Goal: Task Accomplishment & Management: Manage account settings

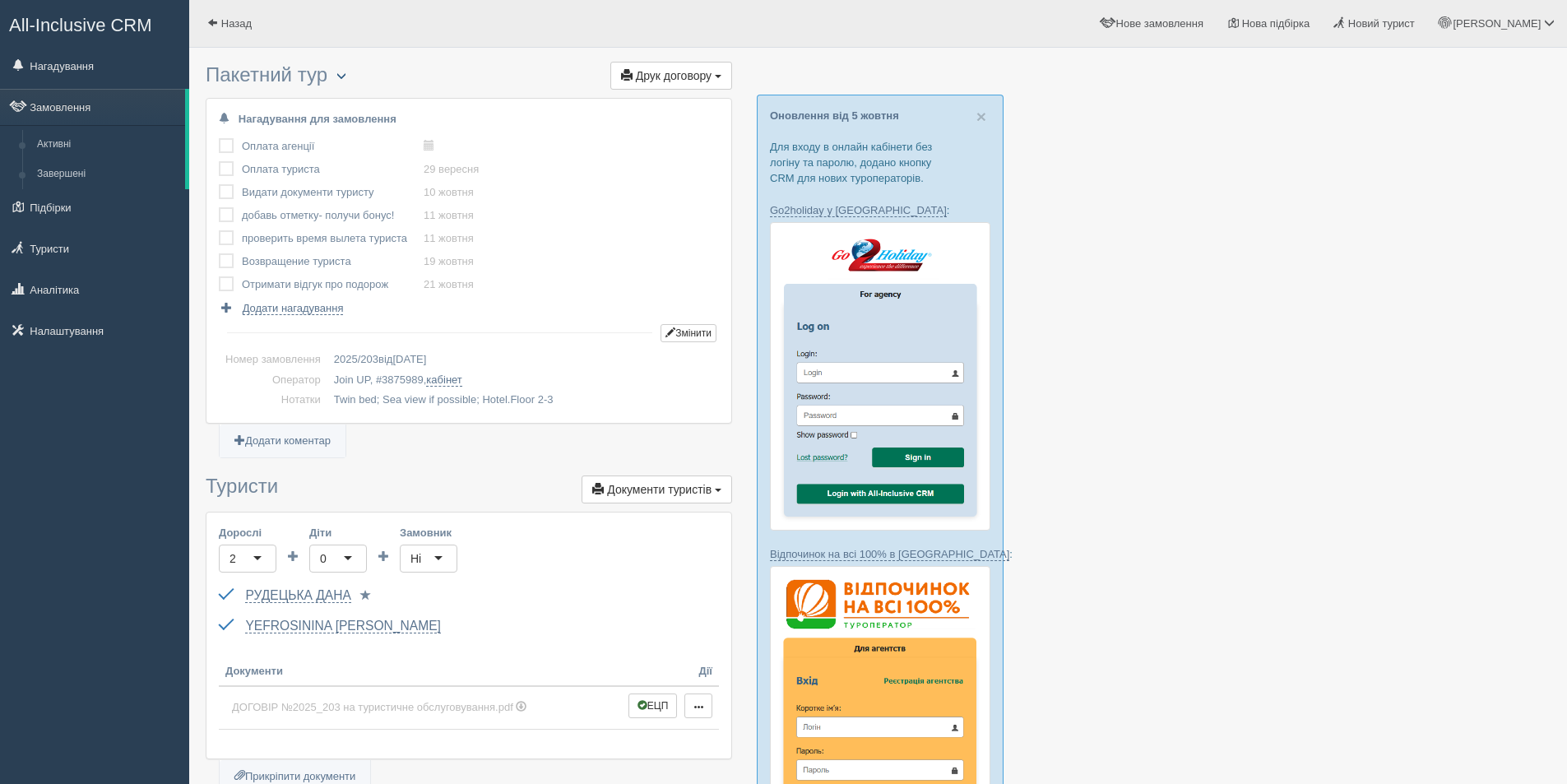
click at [353, 76] on button "button" at bounding box center [341, 76] width 28 height 20
click at [288, 599] on link "РУДЕЦЬКА ДАНА" at bounding box center [298, 595] width 106 height 15
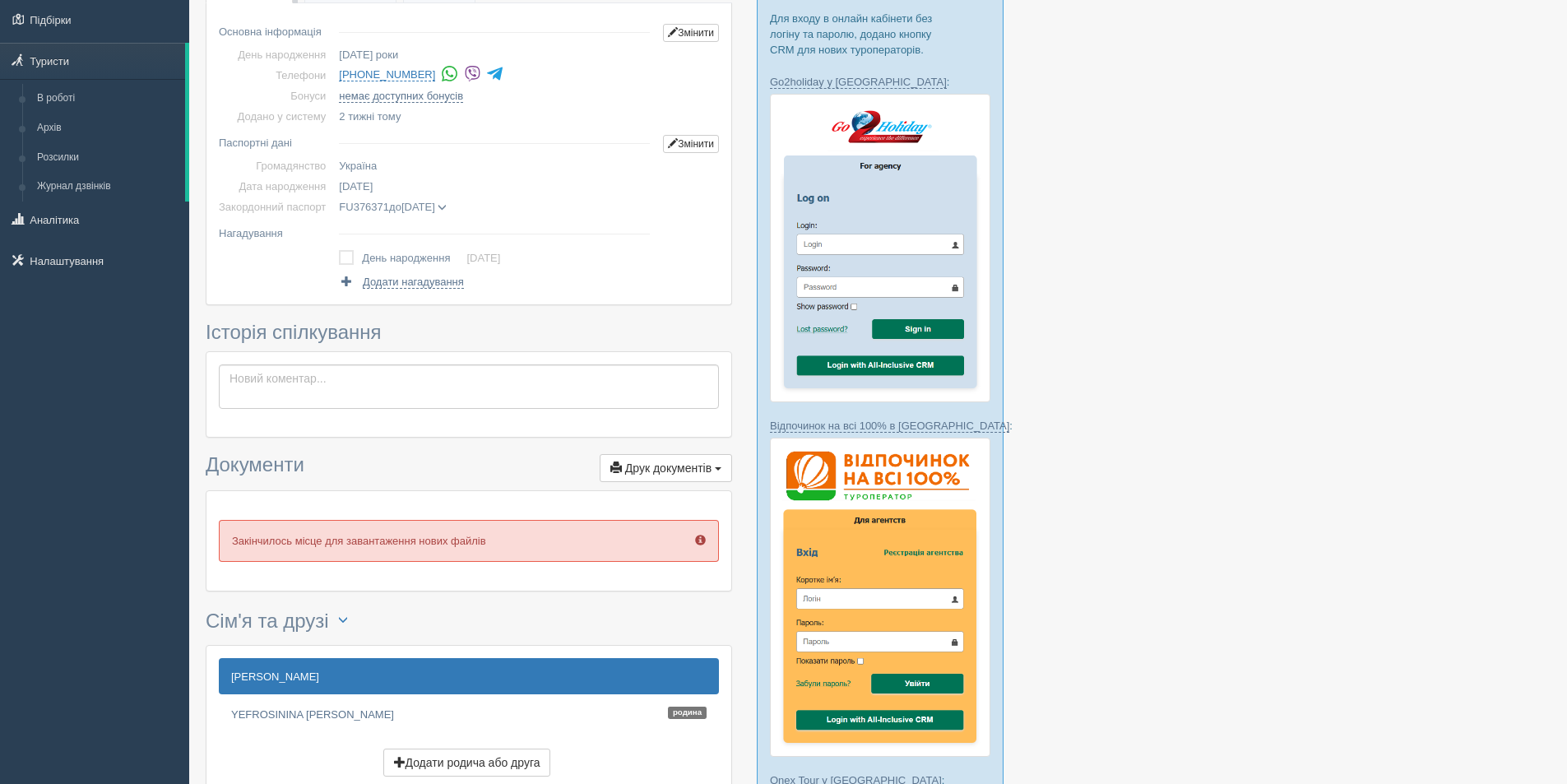
scroll to position [82, 0]
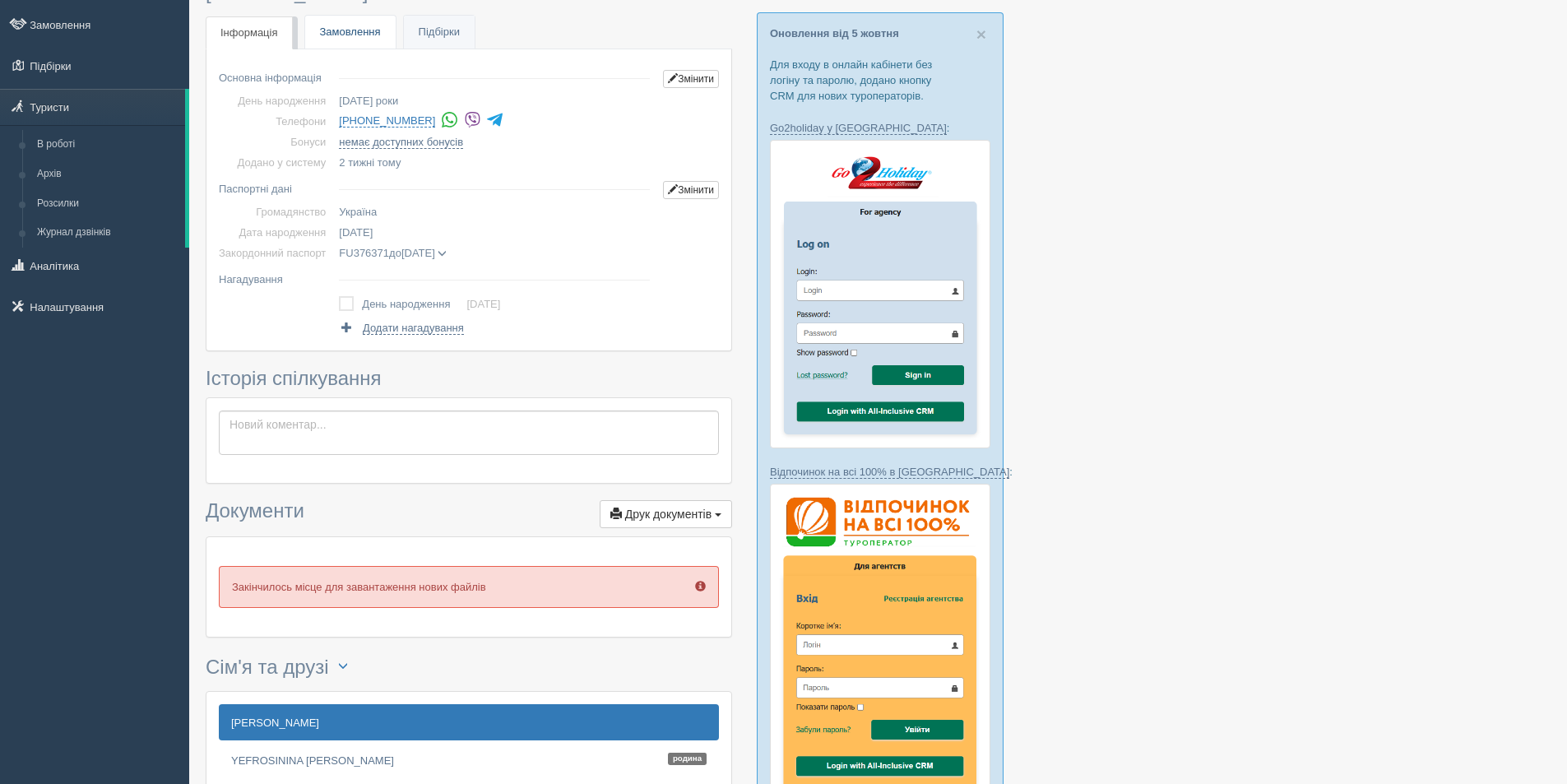
click at [328, 21] on link "Замовлення" at bounding box center [350, 32] width 90 height 34
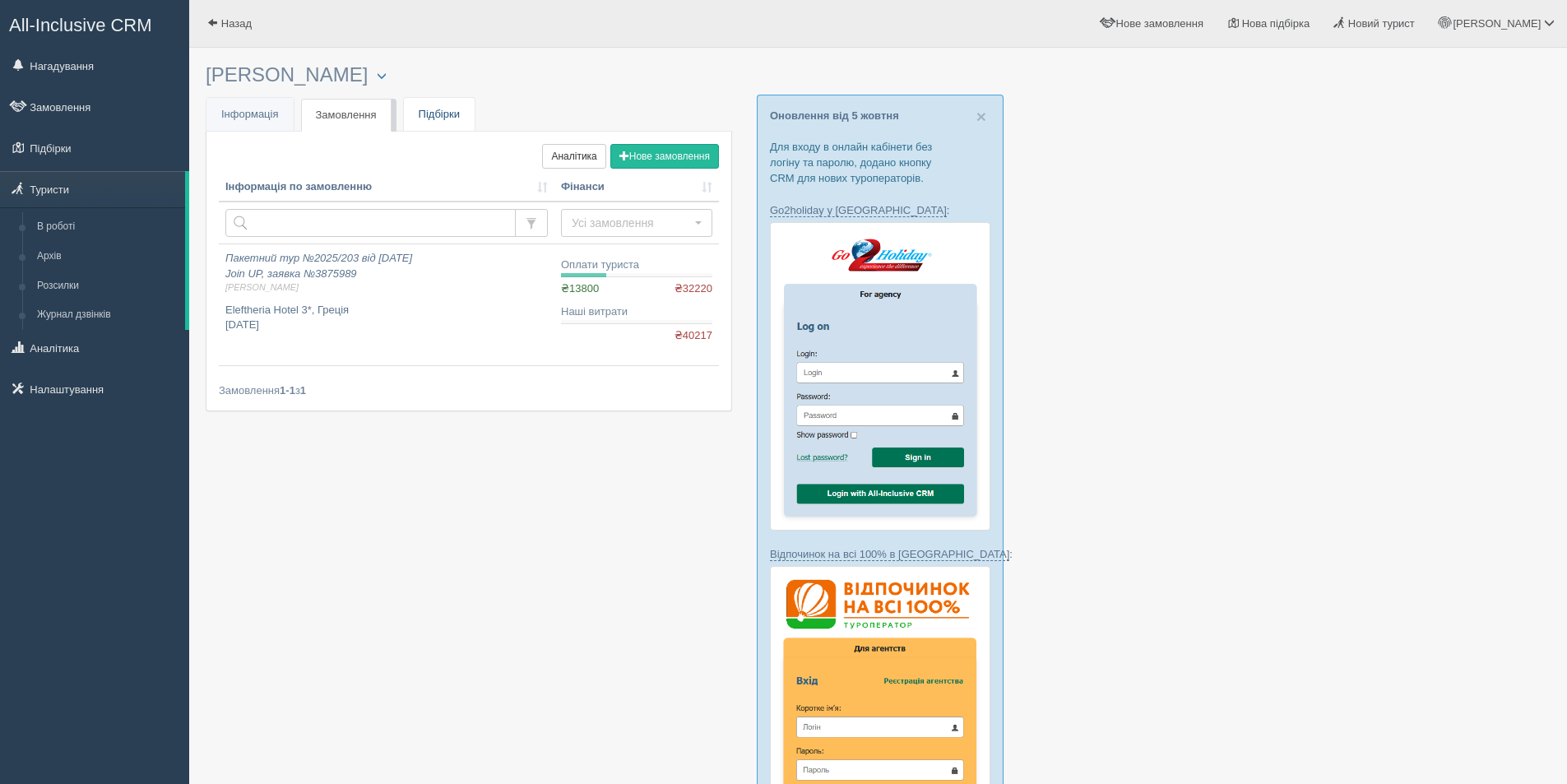
click at [436, 107] on link "Підбірки" at bounding box center [439, 114] width 71 height 34
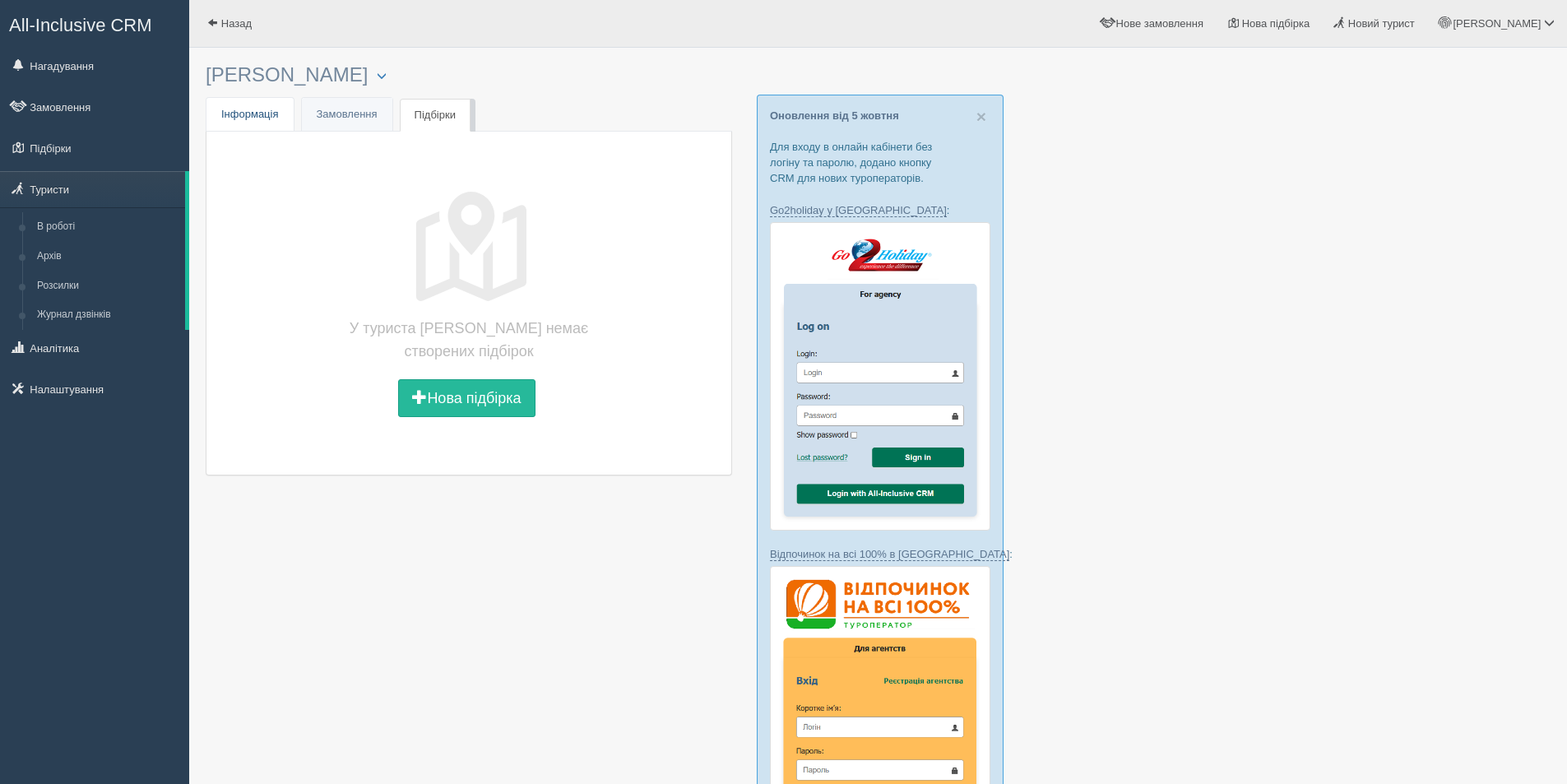
click at [237, 118] on span "Інформація" at bounding box center [250, 114] width 57 height 13
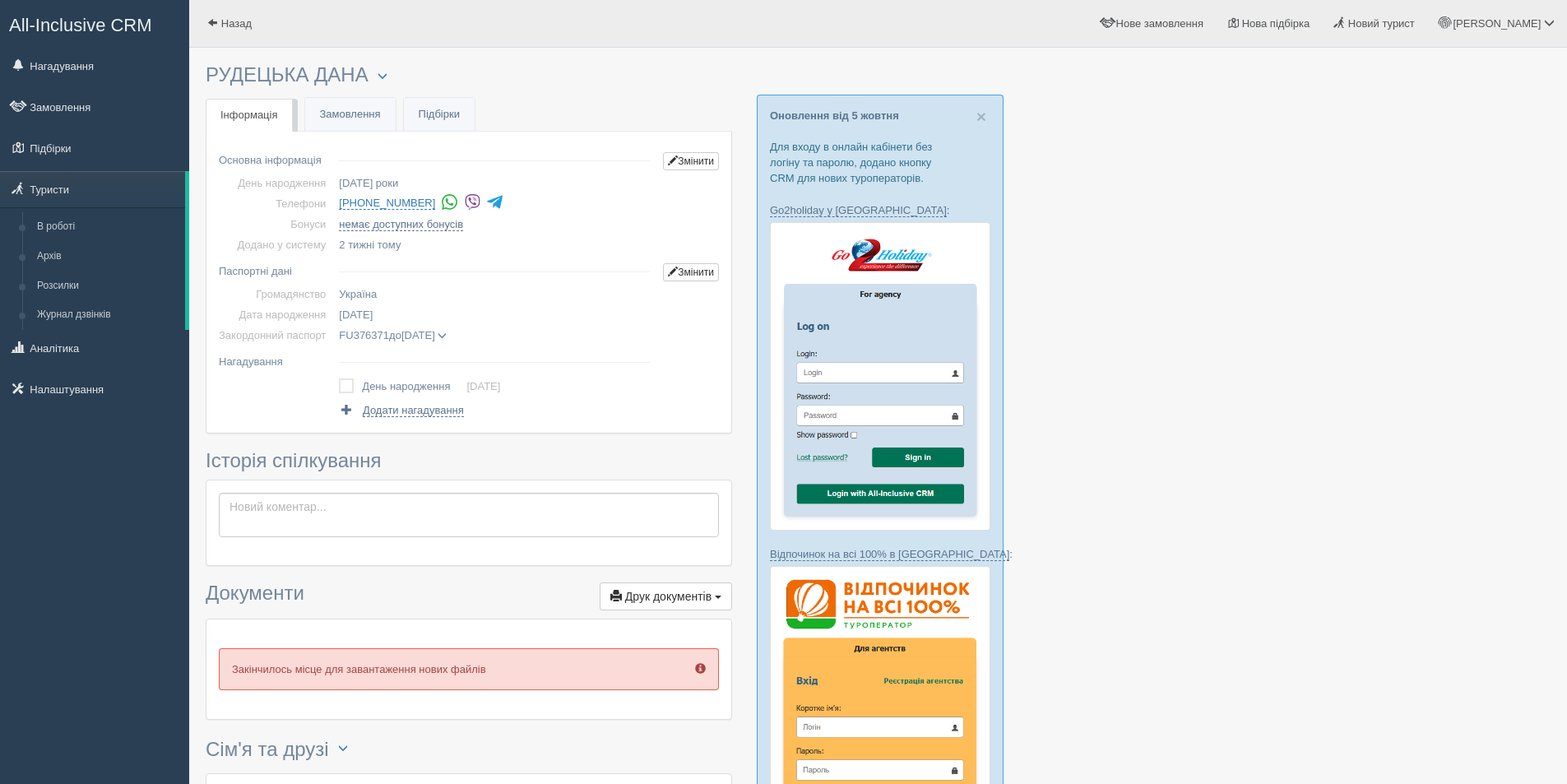
click at [465, 201] on img at bounding box center [472, 201] width 17 height 17
click at [453, 107] on link "Підбірки" at bounding box center [439, 114] width 71 height 34
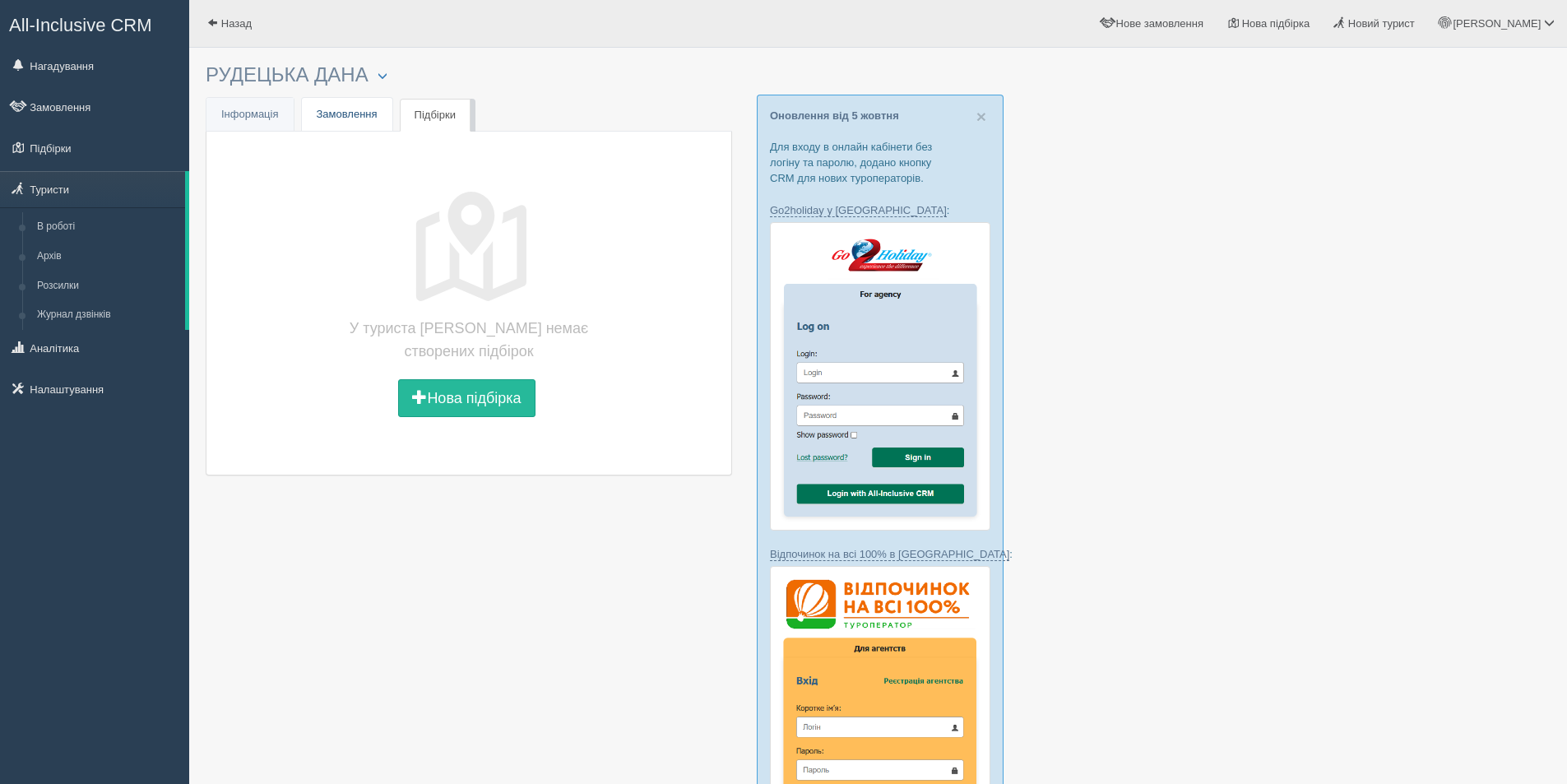
click at [343, 118] on link "Замовлення" at bounding box center [347, 114] width 90 height 34
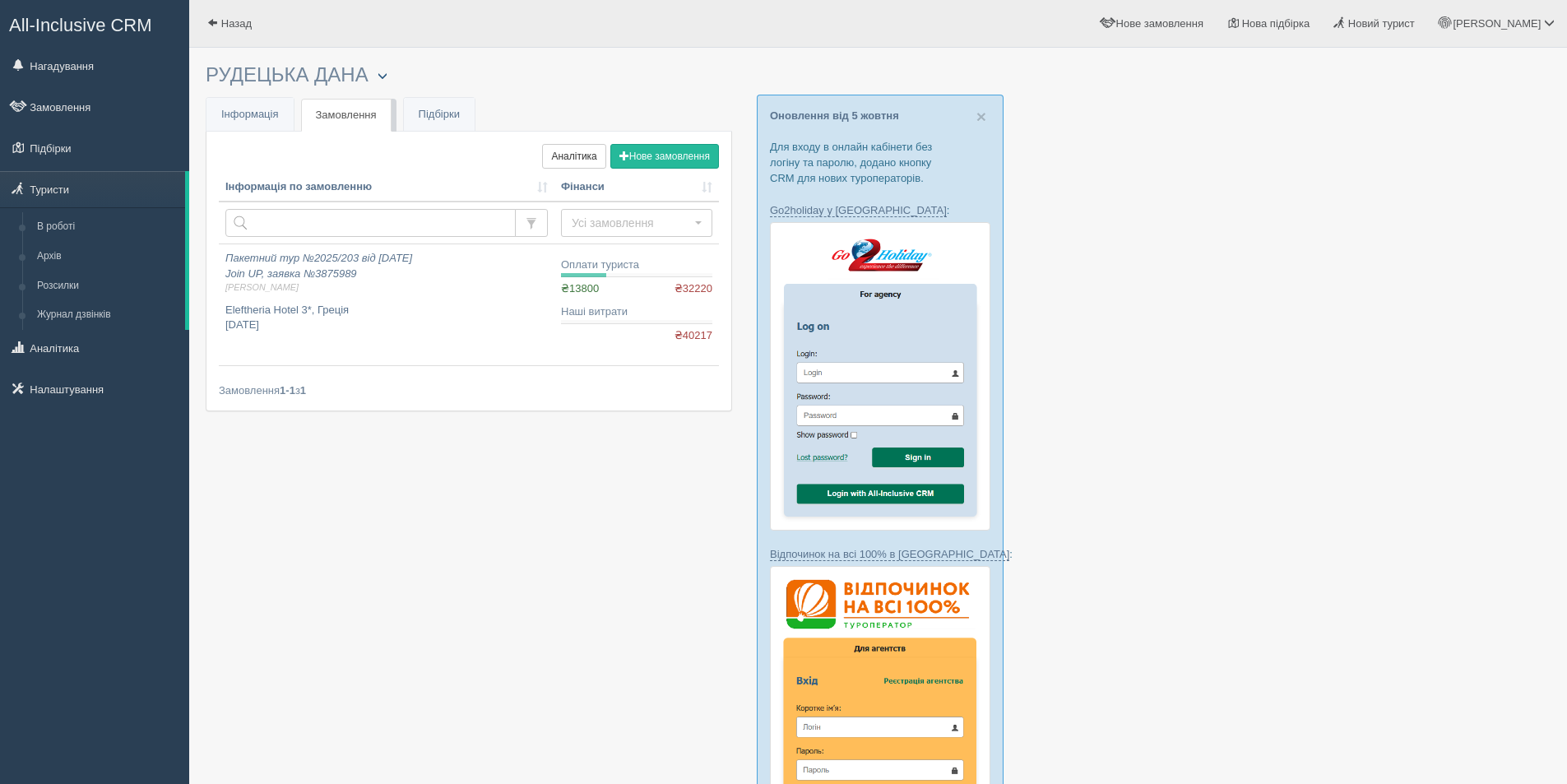
click at [387, 77] on span "button" at bounding box center [382, 75] width 10 height 10
click at [425, 105] on link "Менеджер: Дарина Гайдай" at bounding box center [462, 102] width 187 height 27
checkbox input "true"
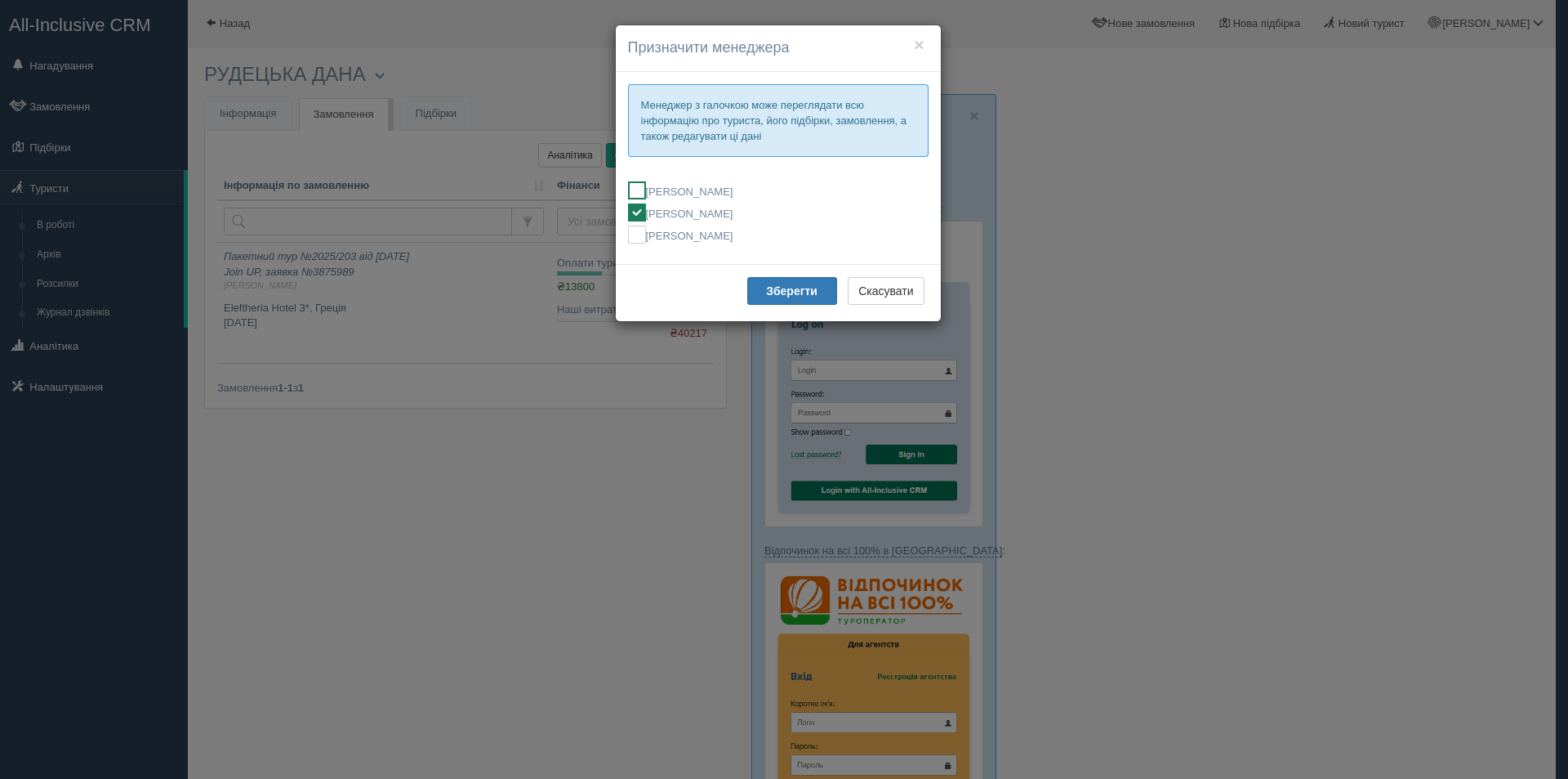
click at [652, 198] on label "[PERSON_NAME]" at bounding box center [778, 190] width 300 height 18
checkbox input "true"
checkbox input "false"
click at [771, 292] on b "Зберегти" at bounding box center [792, 290] width 51 height 13
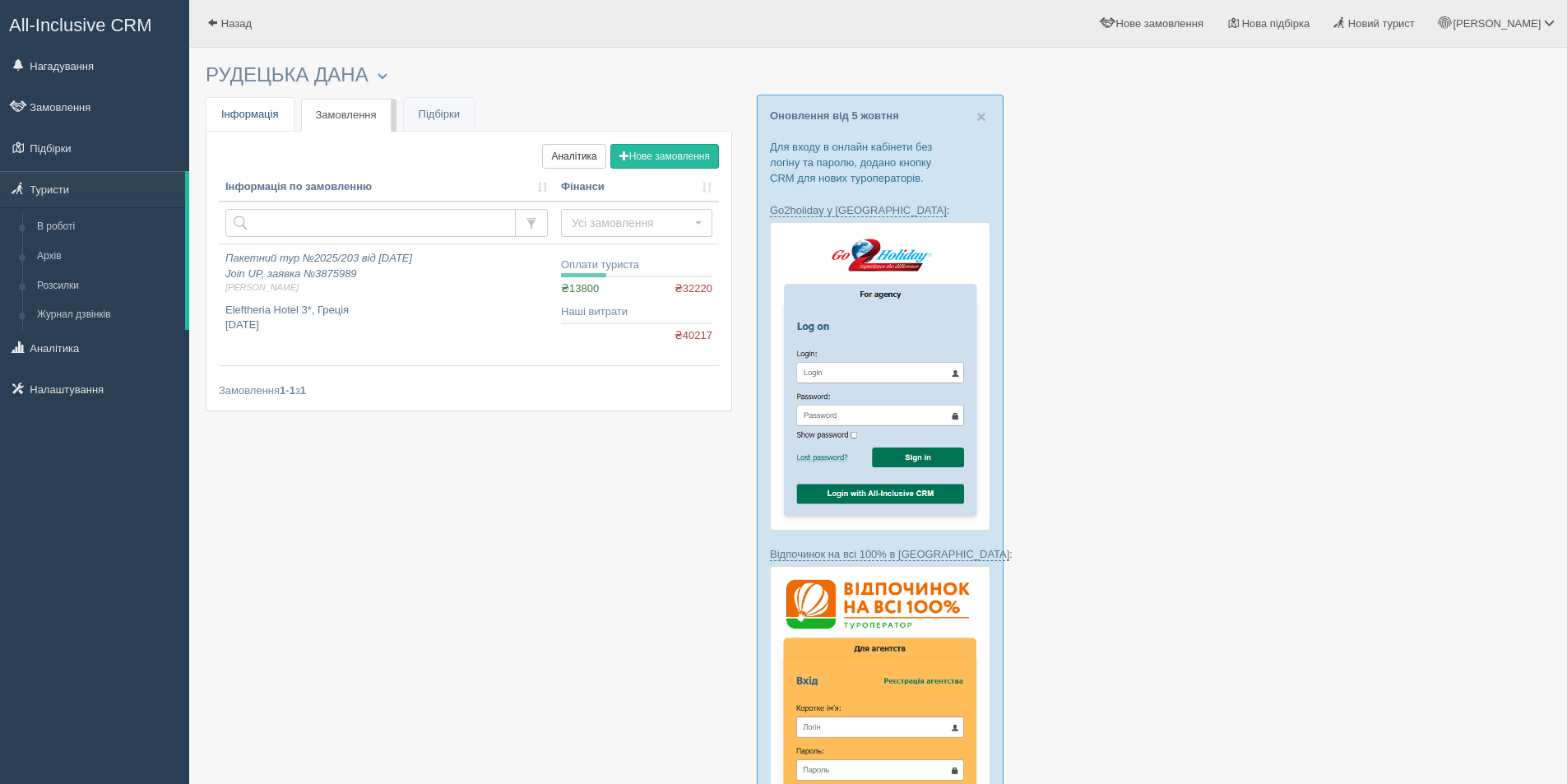
click at [261, 103] on link "Інфо Інформація" at bounding box center [250, 114] width 87 height 34
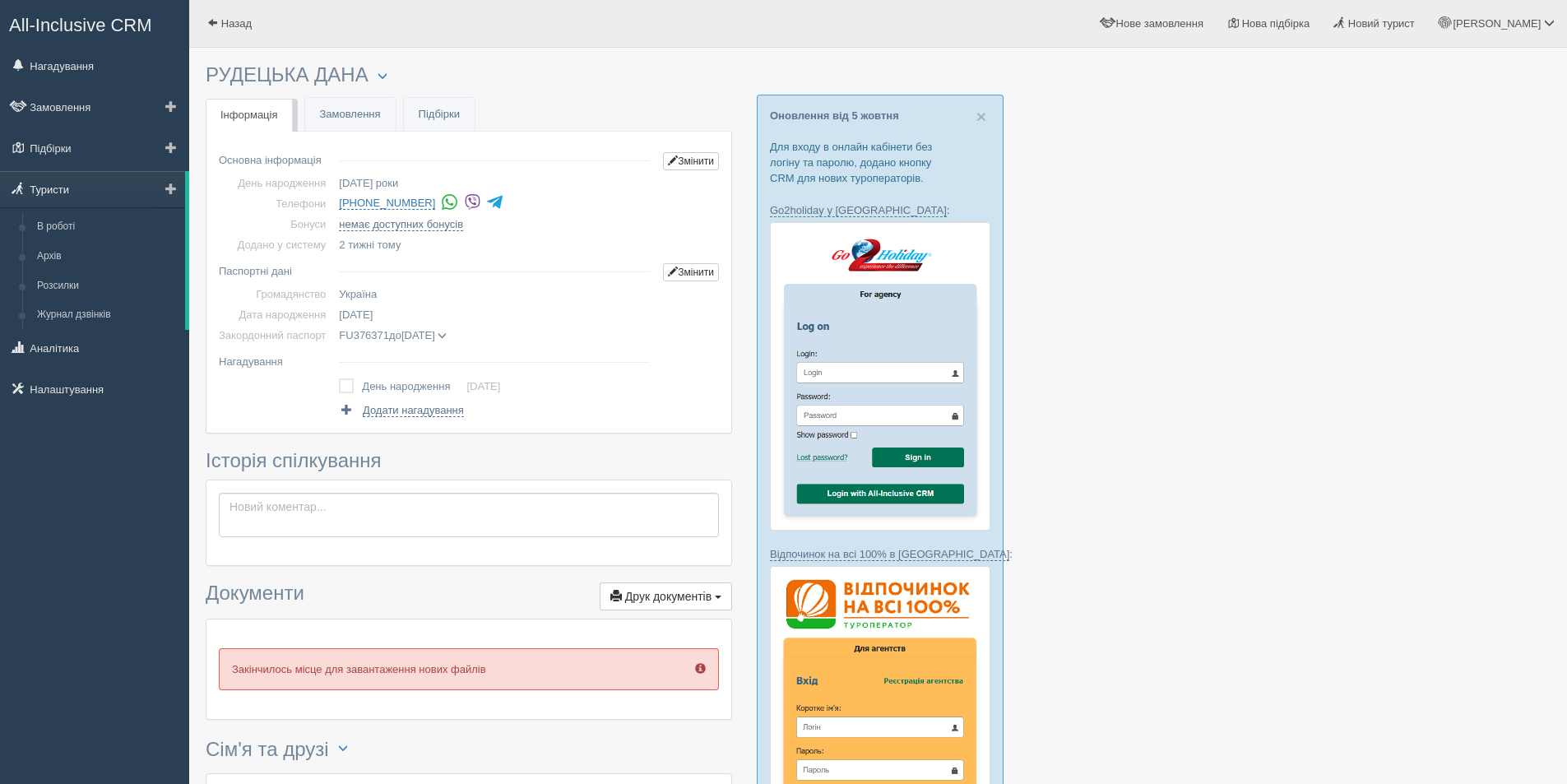
click at [67, 195] on link "Туристи" at bounding box center [92, 189] width 185 height 36
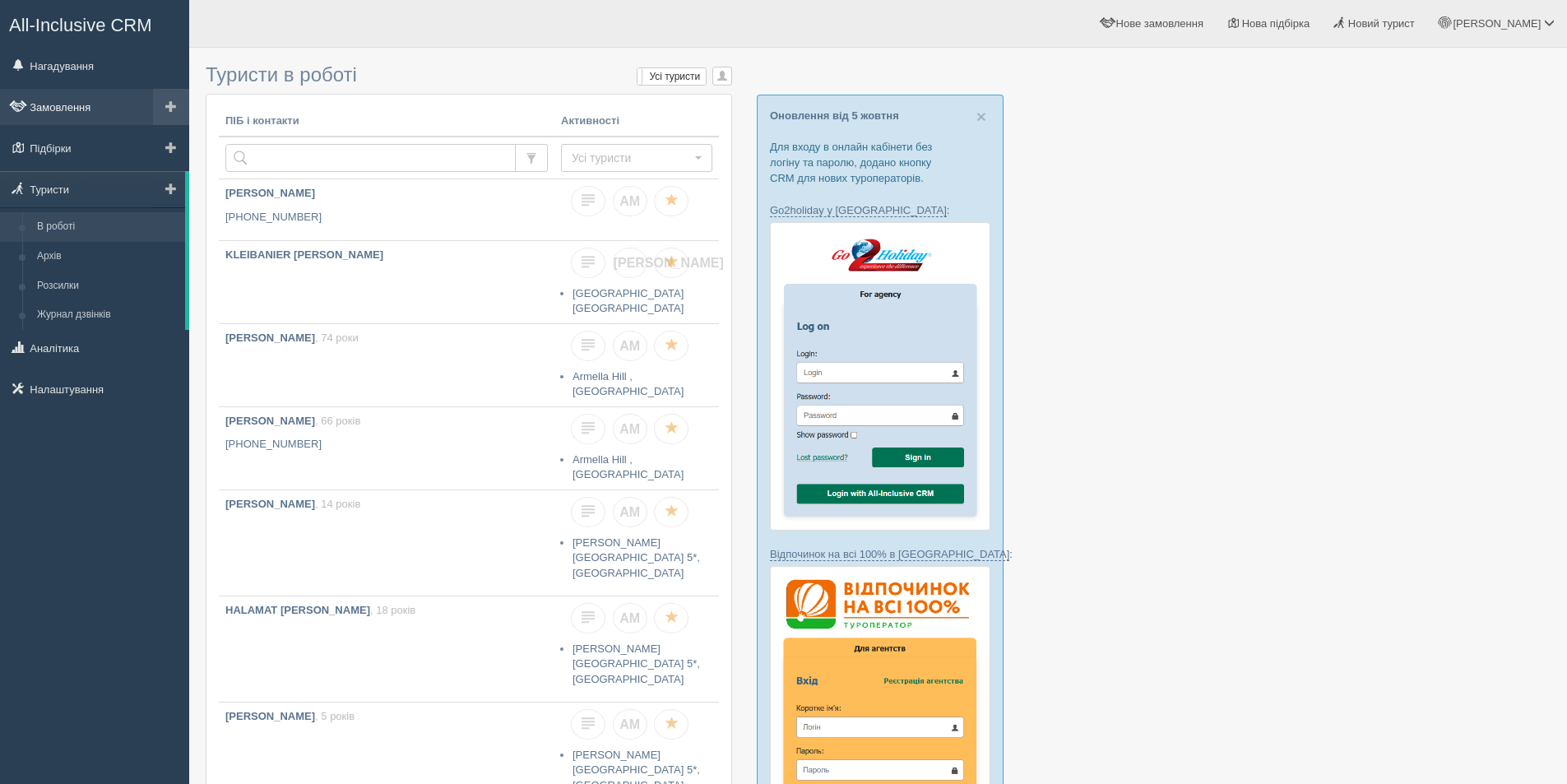
click at [80, 102] on link "Замовлення" at bounding box center [95, 106] width 190 height 36
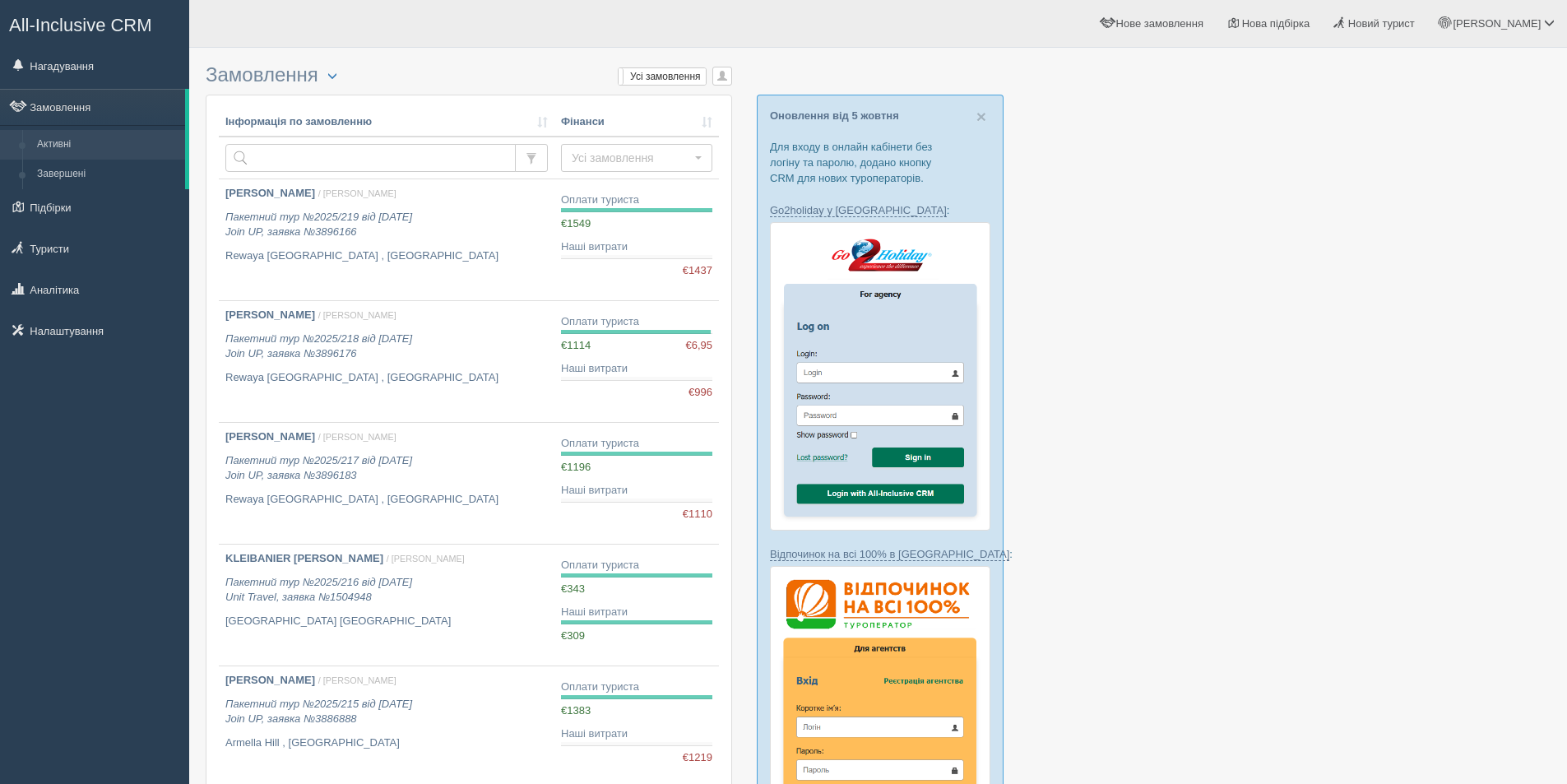
click at [80, 21] on span "All-Inclusive CRM" at bounding box center [80, 25] width 143 height 21
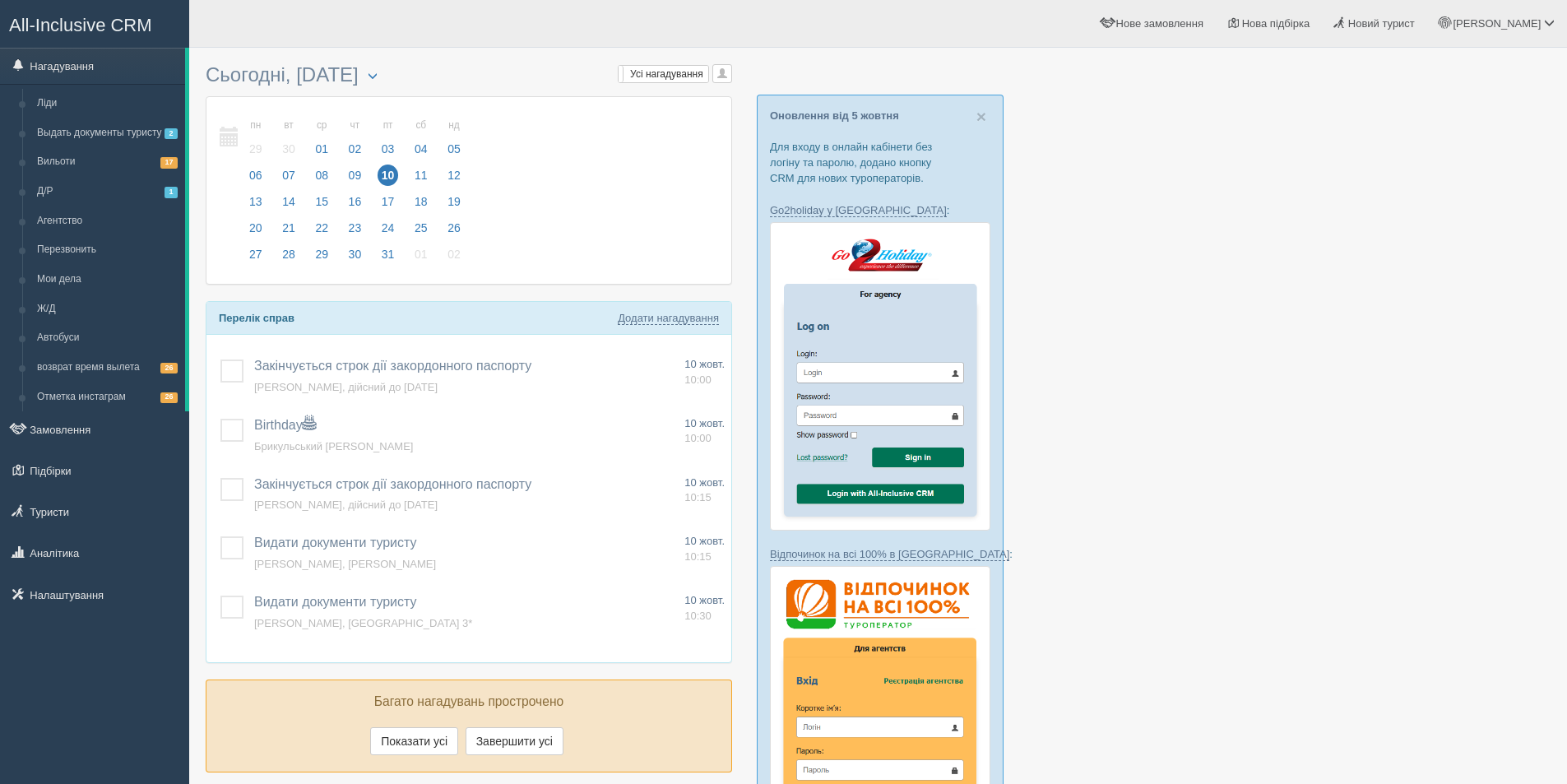
click at [1291, 290] on div at bounding box center [878, 727] width 1345 height 1341
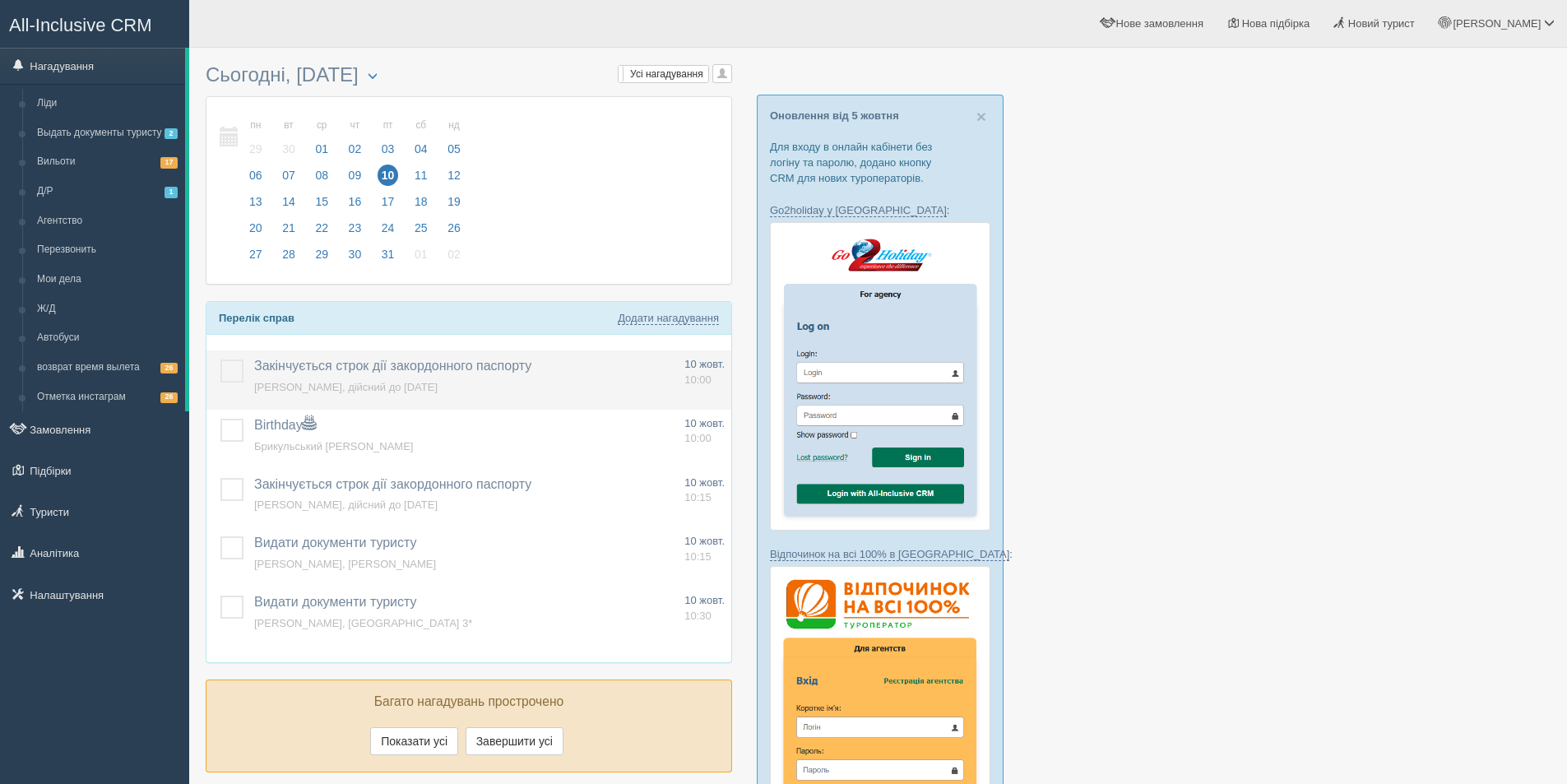
click at [401, 367] on span "Закінчується строк дії закордонного паспорту" at bounding box center [393, 366] width 277 height 14
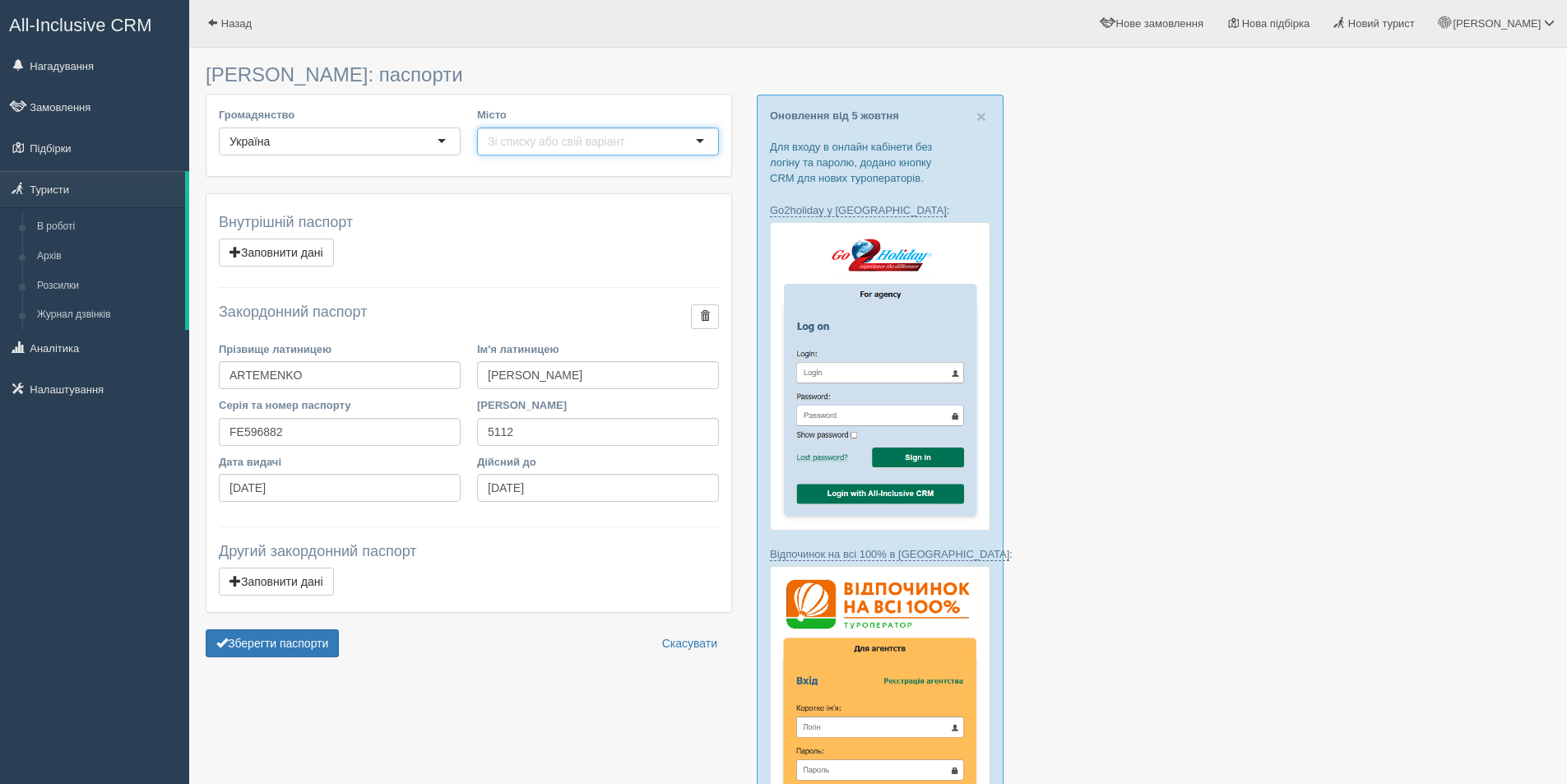
click at [699, 148] on div at bounding box center [597, 141] width 241 height 28
click at [703, 145] on div at bounding box center [597, 141] width 241 height 28
click at [684, 146] on div at bounding box center [597, 141] width 241 height 28
click at [703, 318] on span "button" at bounding box center [705, 316] width 10 height 10
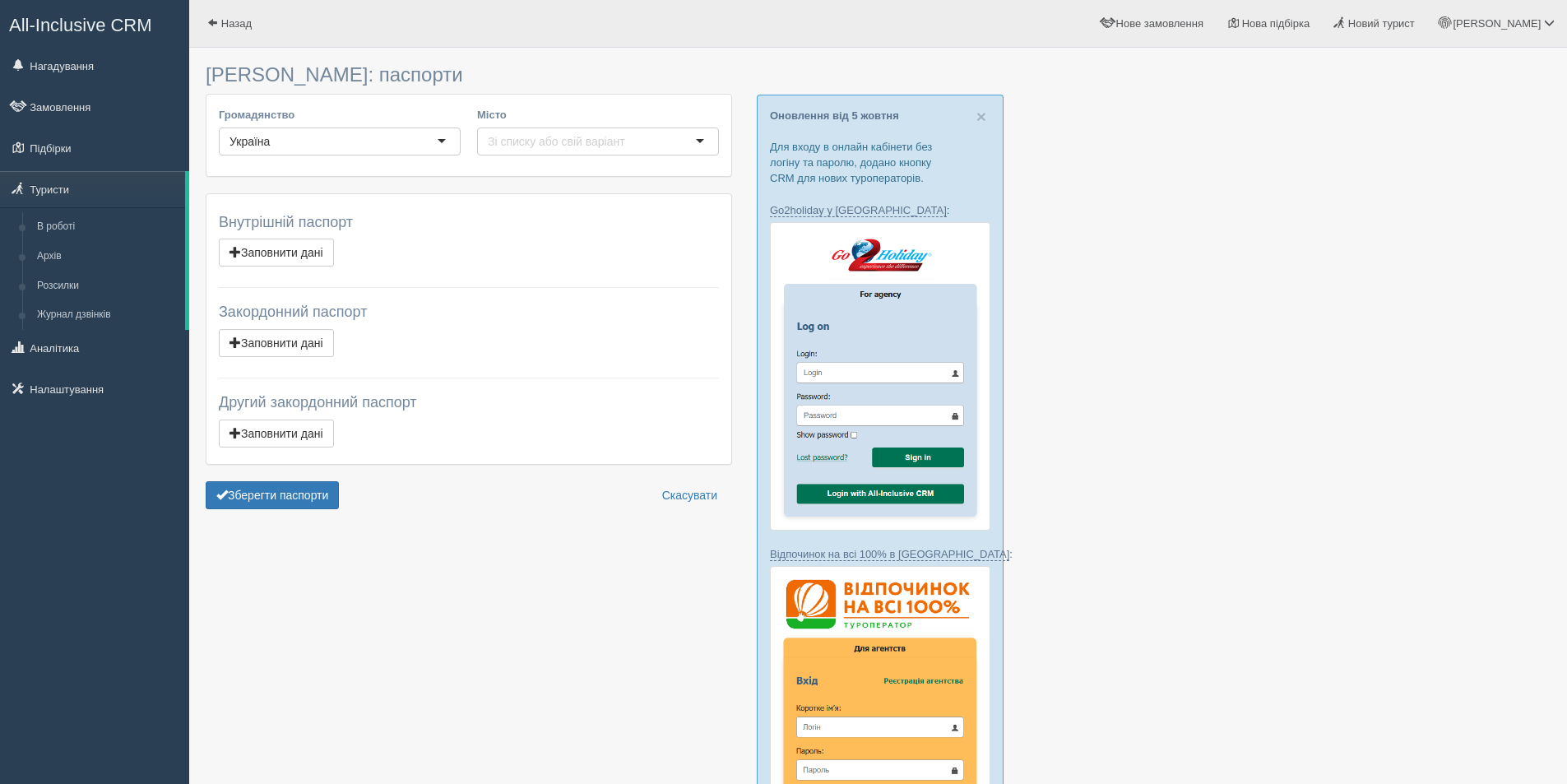
click at [64, 25] on span "All-Inclusive CRM" at bounding box center [80, 25] width 143 height 21
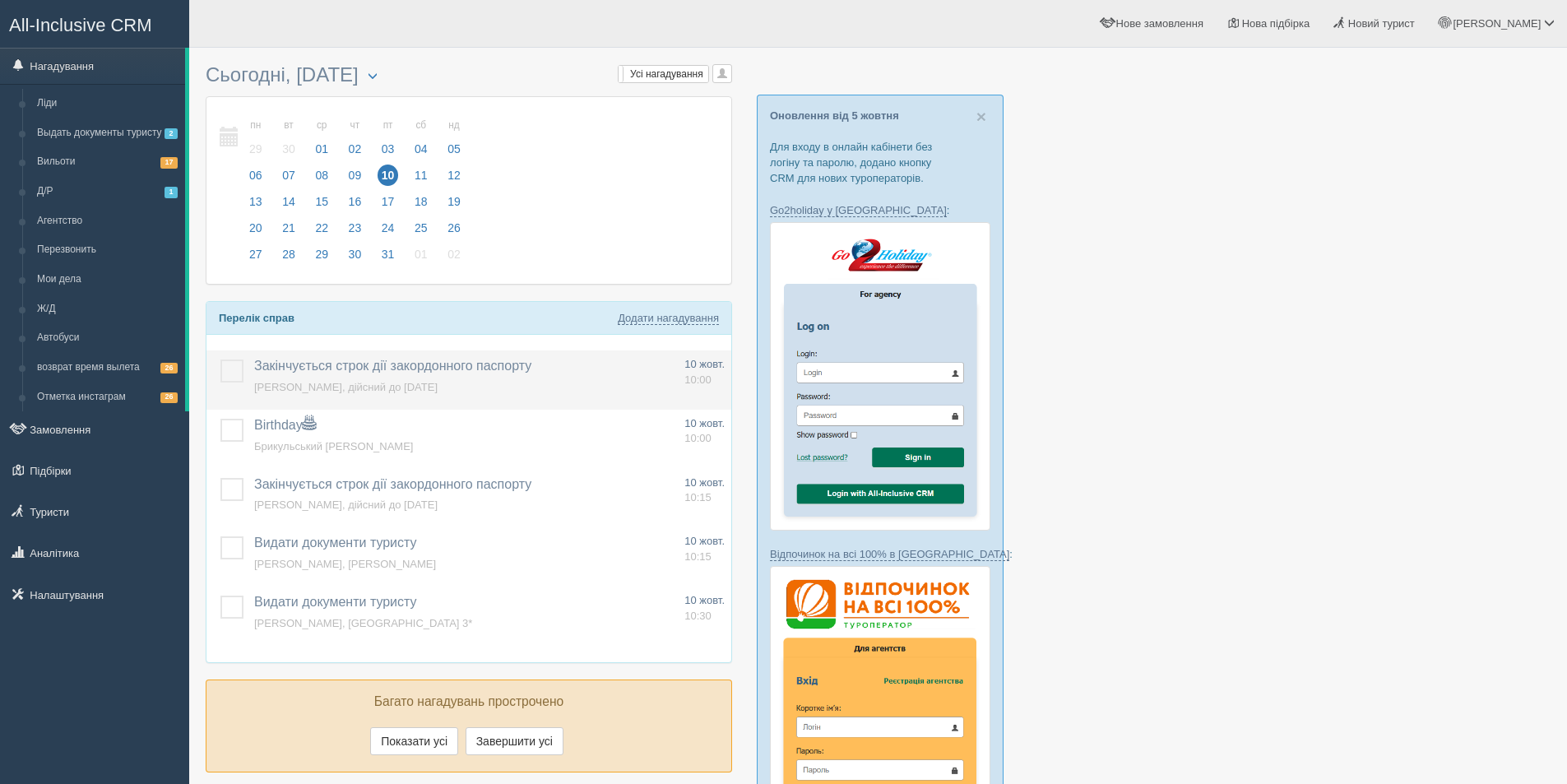
click at [220, 359] on label at bounding box center [220, 359] width 0 height 0
click at [0, 0] on input "checkbox" at bounding box center [0, 0] width 0 height 0
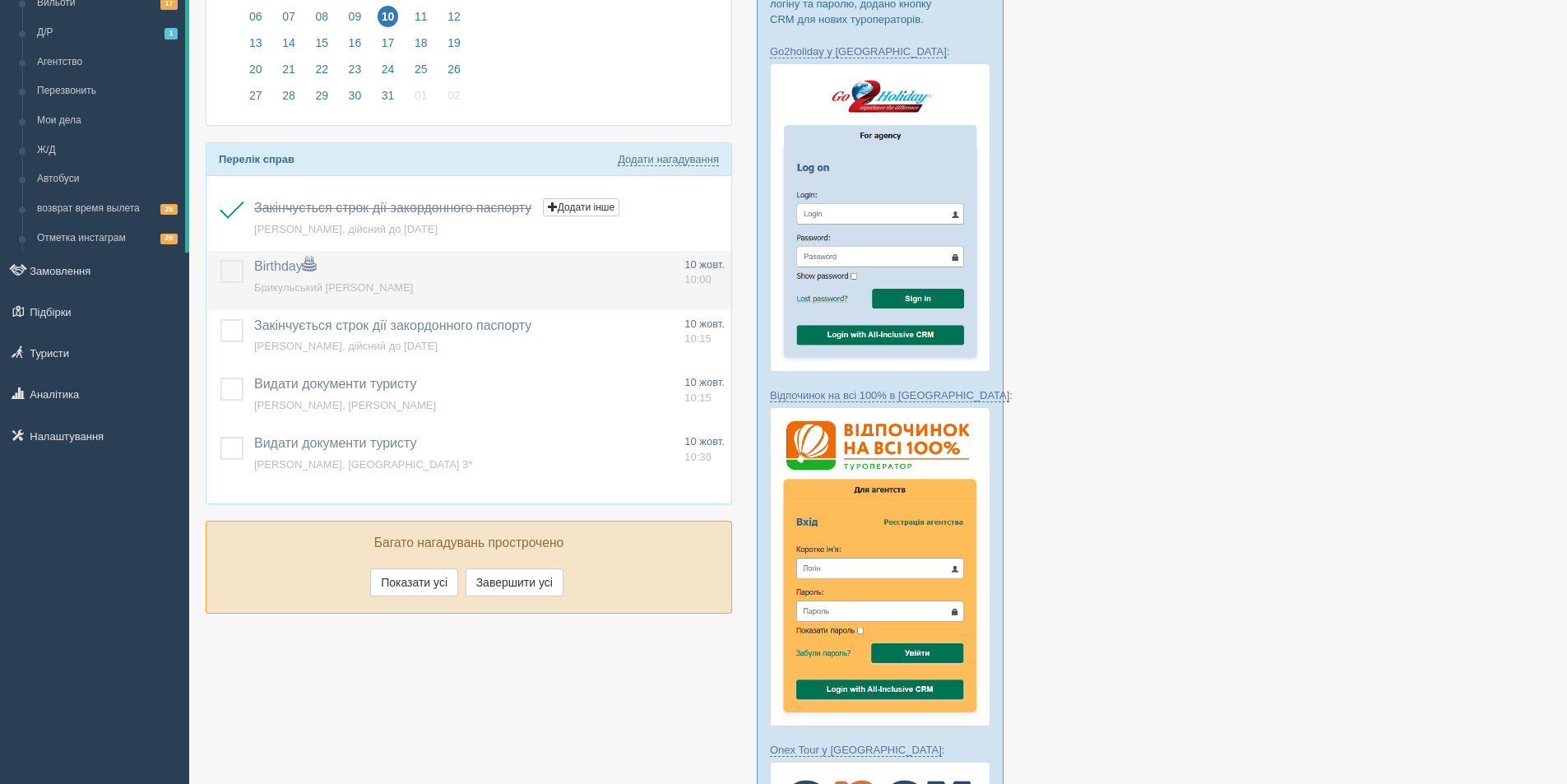
scroll to position [164, 0]
